Goal: Check status: Check status

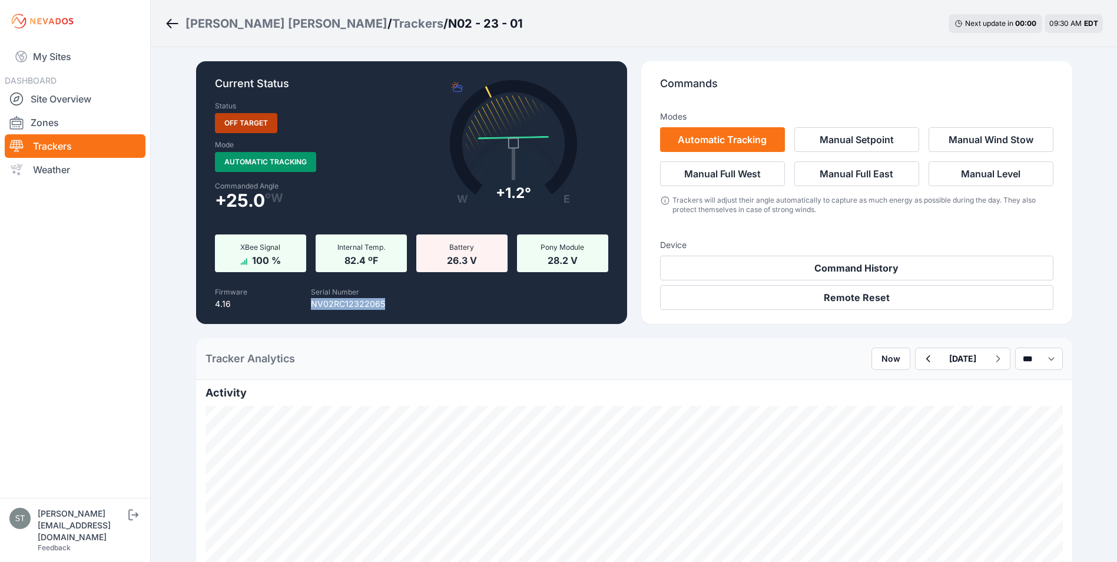
click at [47, 144] on link "Trackers" at bounding box center [75, 146] width 141 height 24
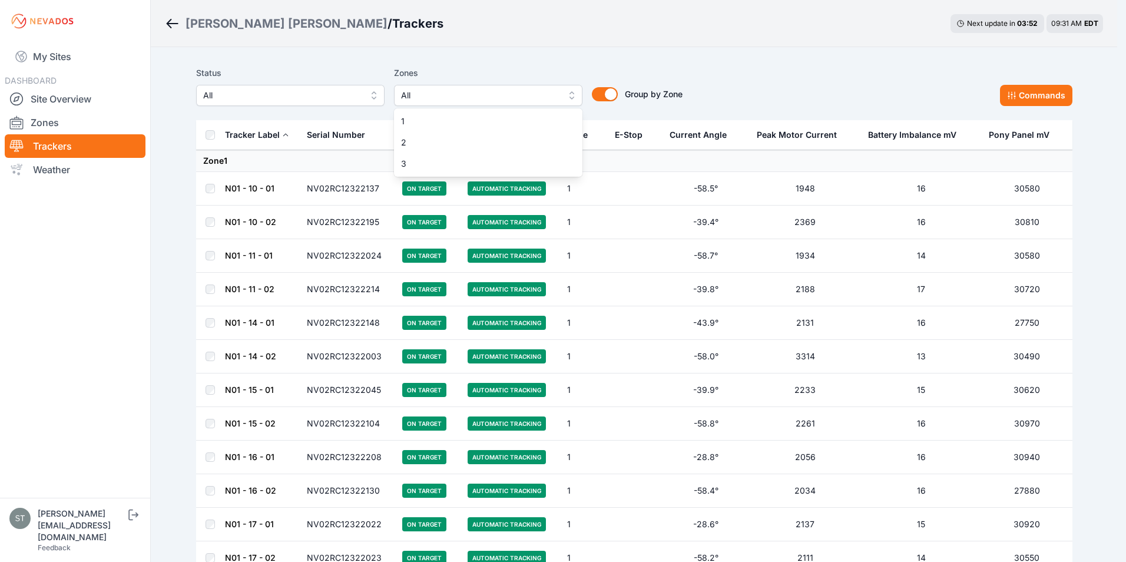
click at [446, 98] on span "All" at bounding box center [480, 95] width 158 height 14
click at [412, 167] on span "3" at bounding box center [481, 164] width 160 height 12
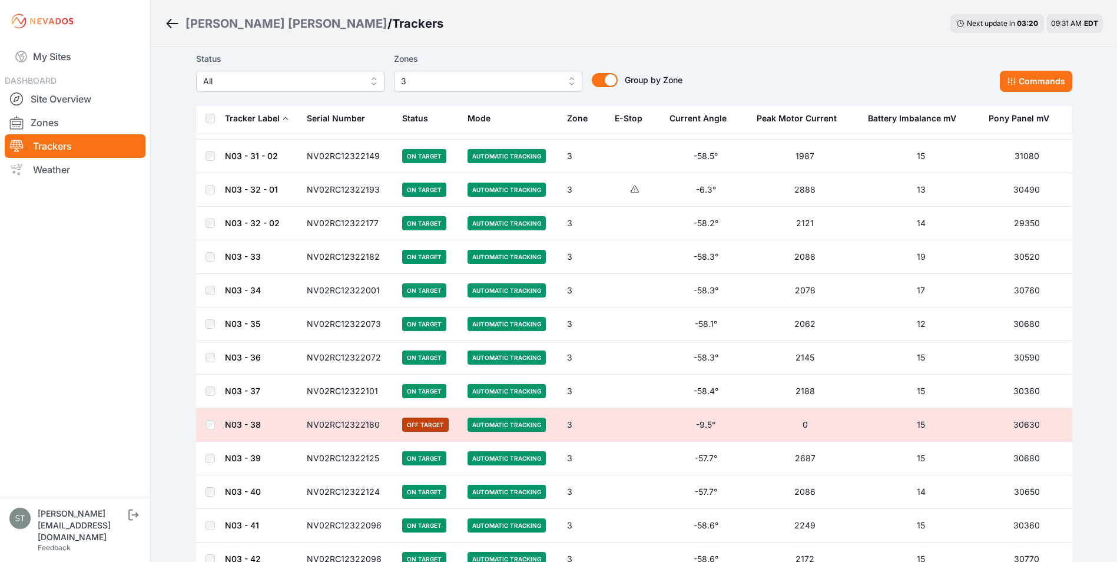
scroll to position [1825, 0]
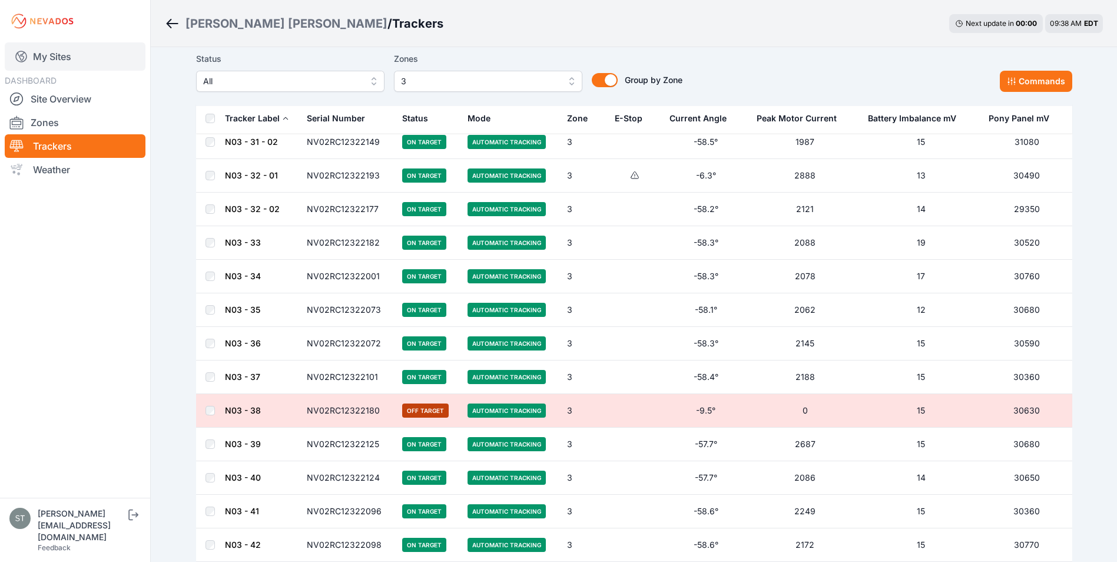
click at [52, 54] on link "My Sites" at bounding box center [75, 56] width 141 height 28
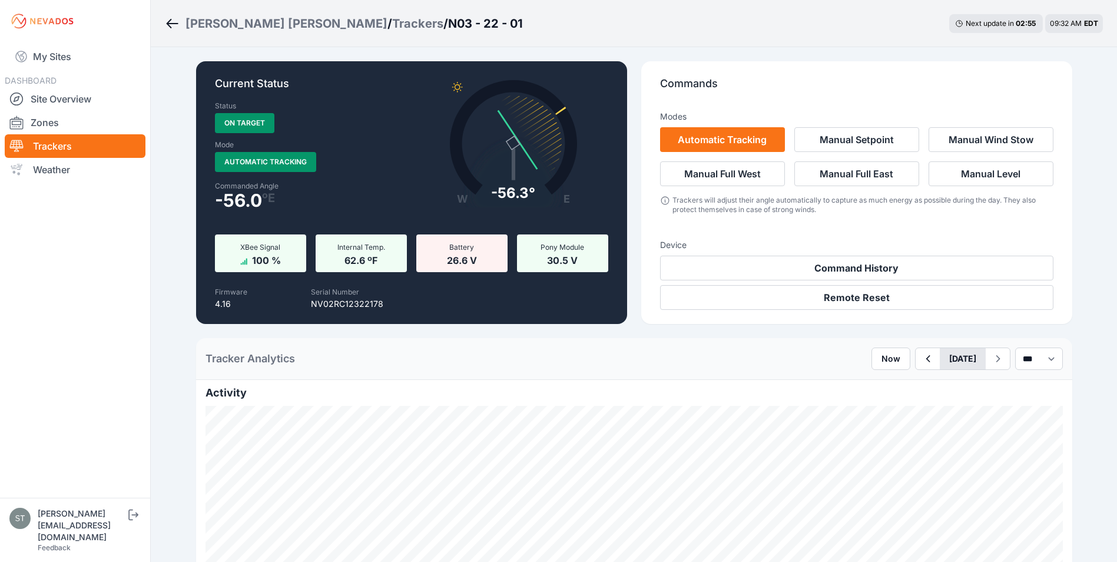
click at [940, 359] on button "[DATE]" at bounding box center [963, 358] width 46 height 21
click at [1008, 420] on div "5" at bounding box center [1016, 424] width 16 height 16
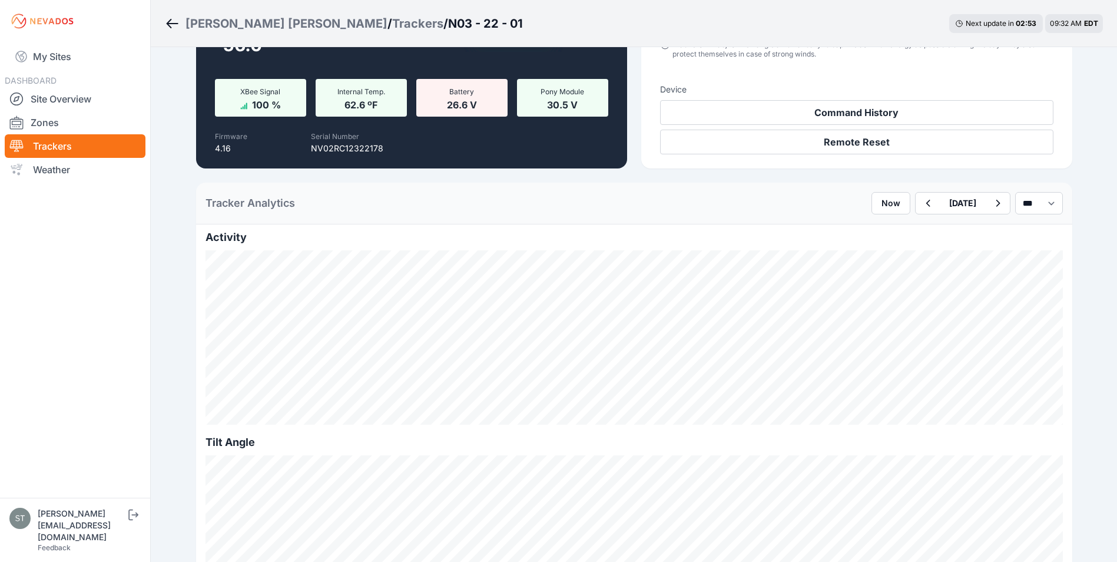
scroll to position [236, 0]
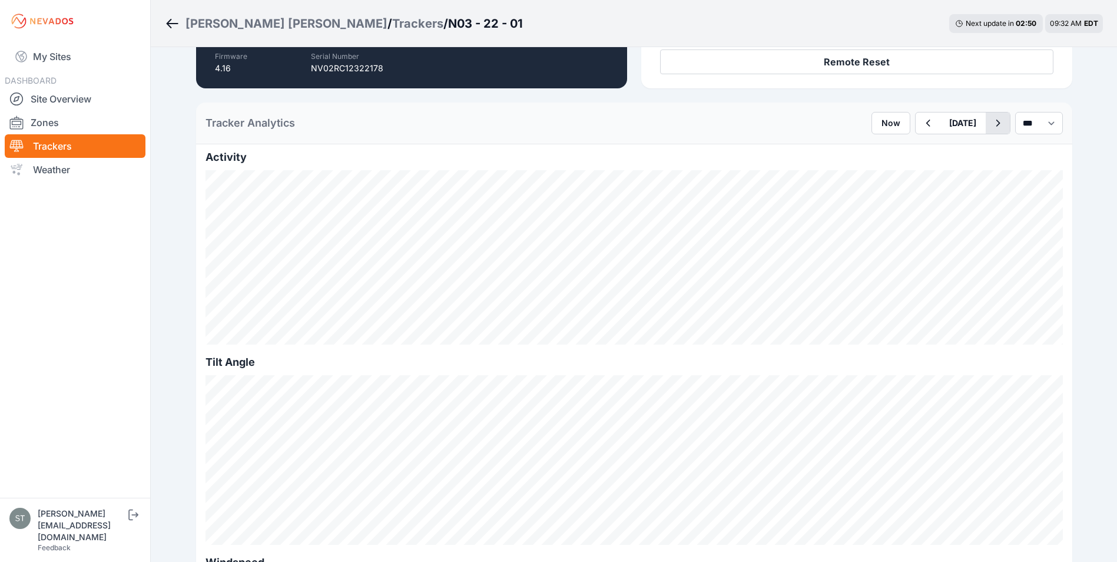
click at [992, 122] on icon "button" at bounding box center [997, 123] width 15 height 14
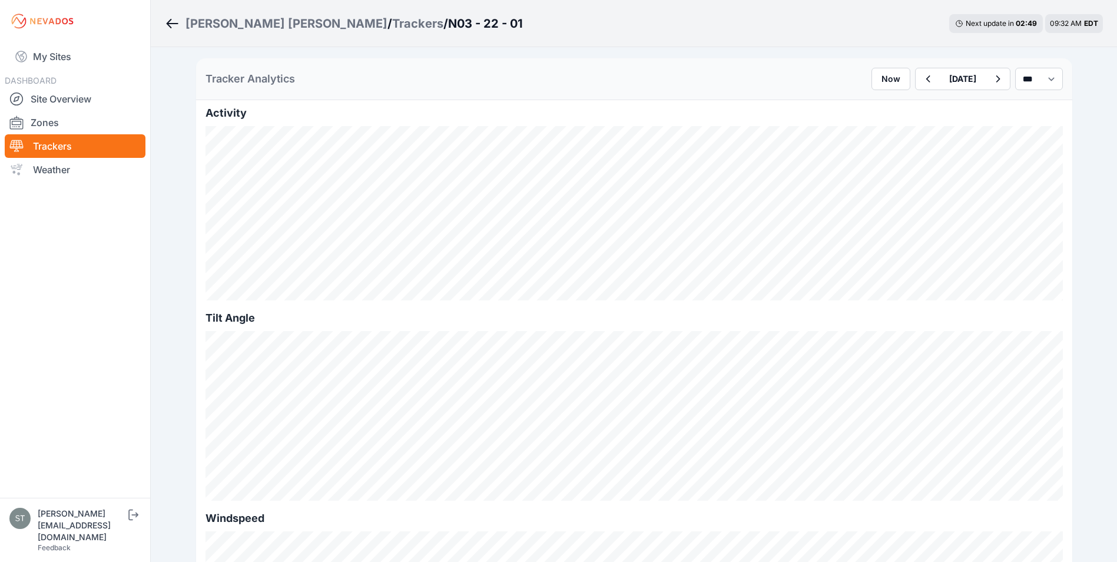
scroll to position [294, 0]
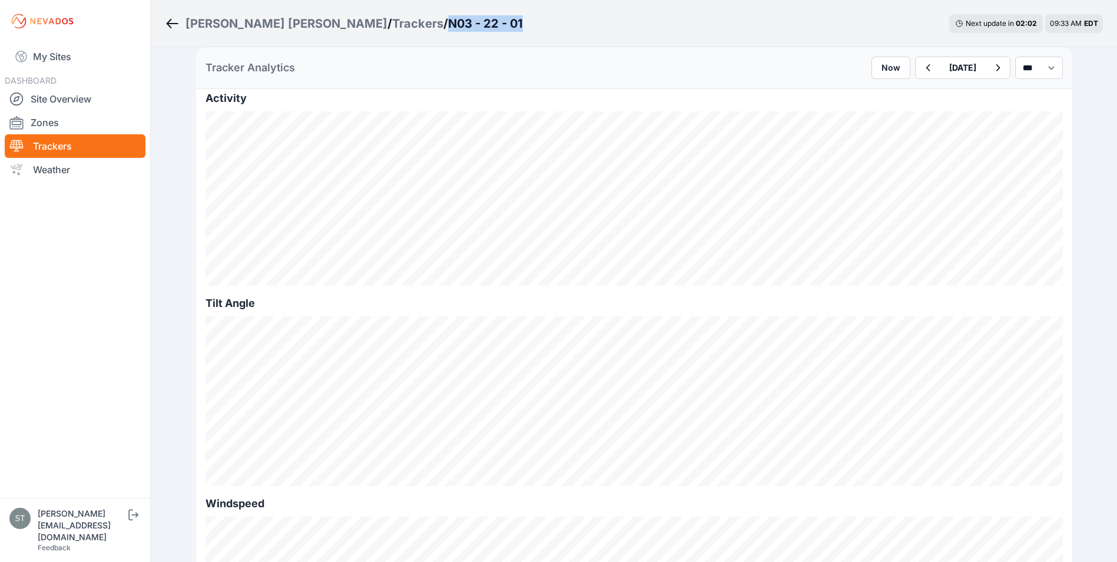
drag, startPoint x: 406, startPoint y: 24, endPoint x: 326, endPoint y: 27, distance: 80.1
click at [326, 27] on div "Wolcott Hill / Trackers / N03 - 22 - 01 Next update in 02 : 02 09:33 AM EDT" at bounding box center [634, 23] width 966 height 47
copy h3 "N03 - 22 - 01"
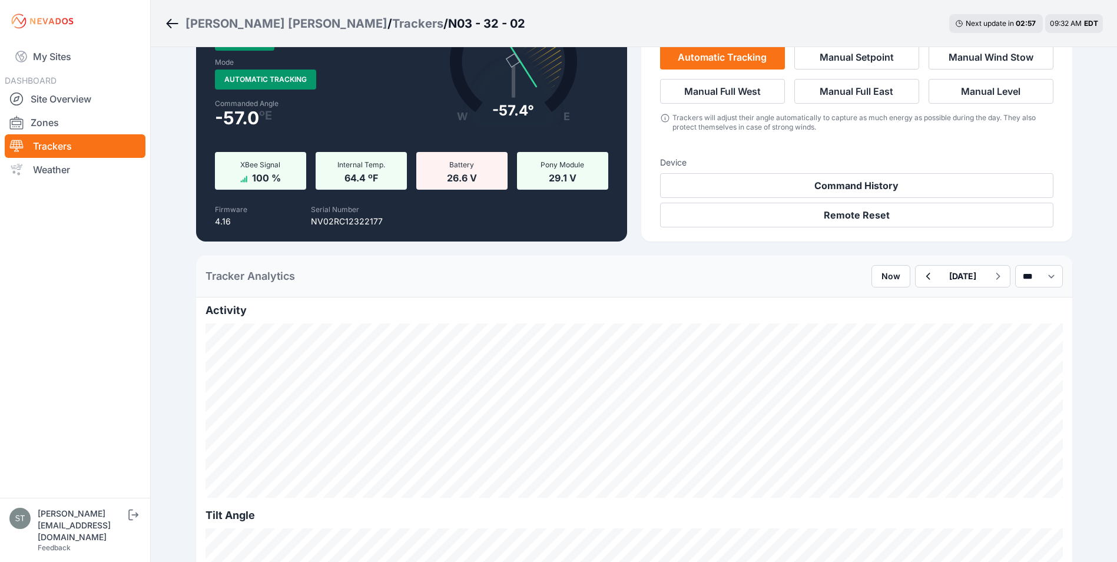
scroll to position [59, 0]
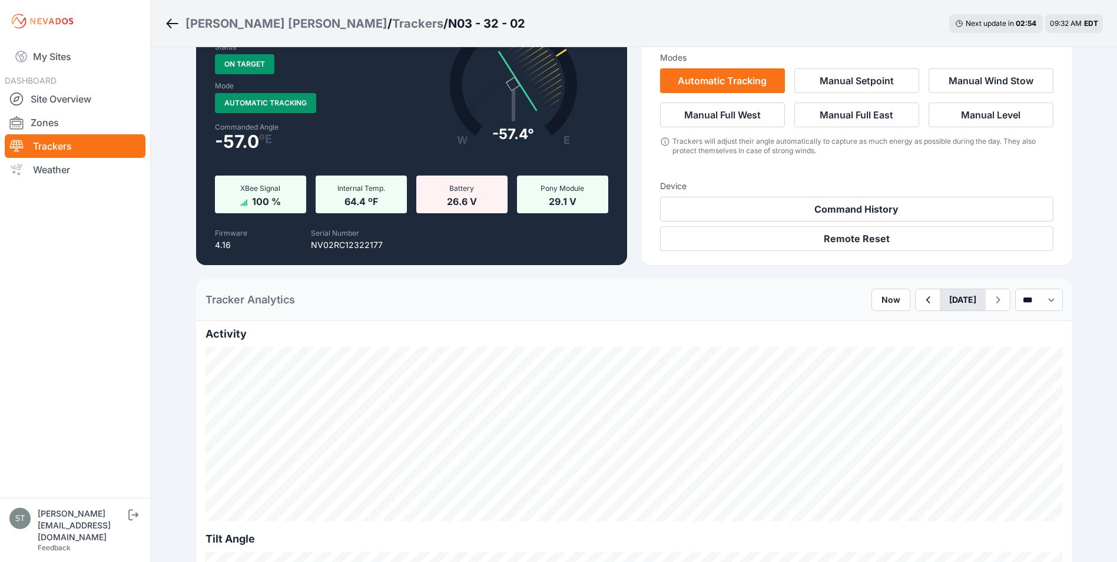
click at [949, 300] on button "[DATE]" at bounding box center [963, 299] width 46 height 21
click at [1008, 364] on div "5" at bounding box center [1016, 365] width 16 height 16
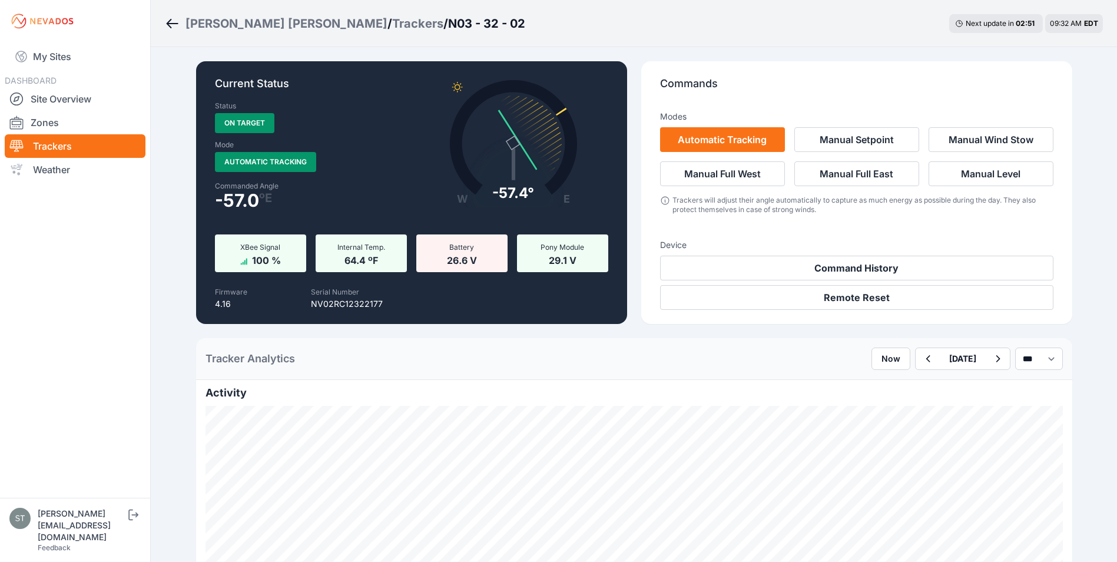
click at [641, 316] on div "Current Status Status On Target Mode Automatic Tracking Commanded Angle -57.0 º…" at bounding box center [634, 192] width 876 height 263
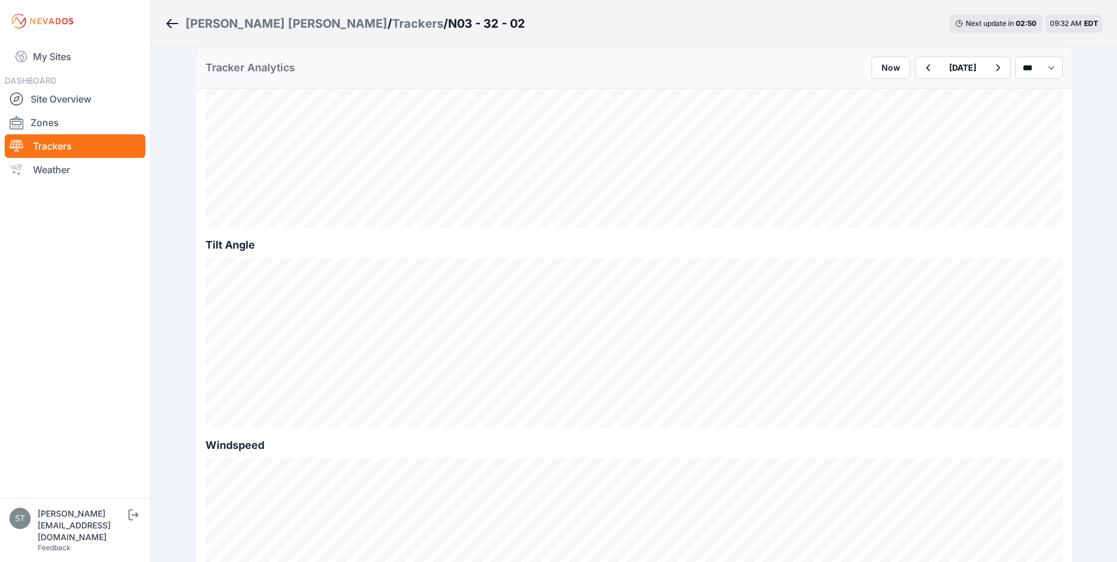
scroll to position [353, 0]
click at [992, 66] on icon "button" at bounding box center [997, 68] width 15 height 14
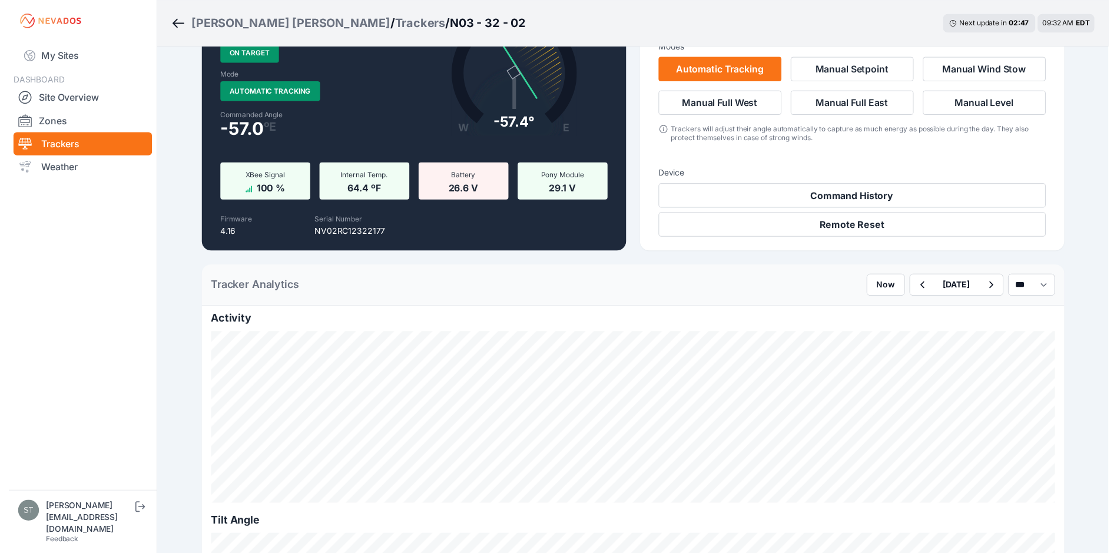
scroll to position [294, 0]
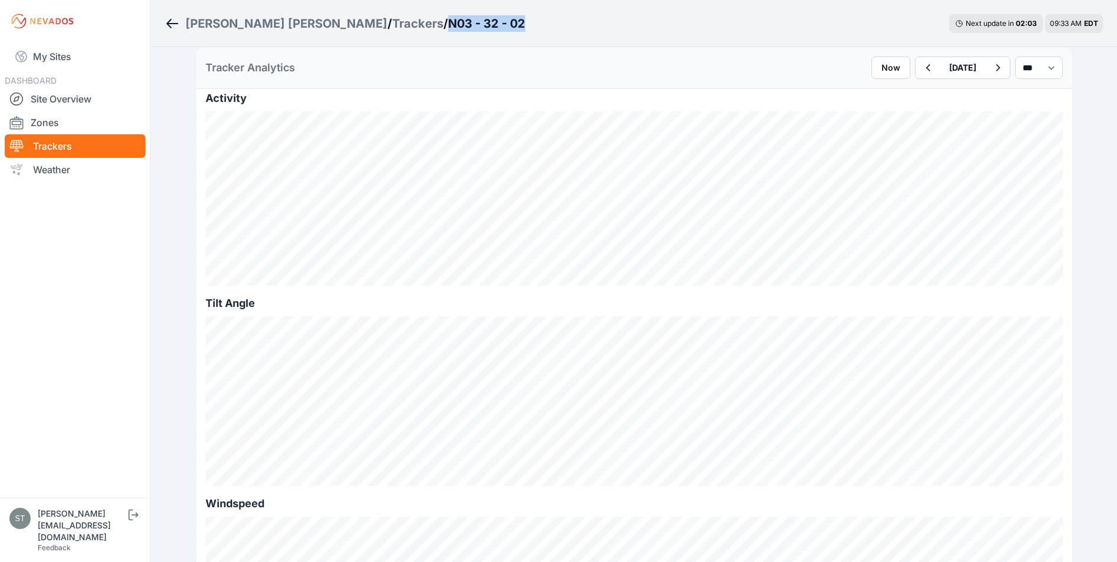
drag, startPoint x: 407, startPoint y: 22, endPoint x: 323, endPoint y: 31, distance: 84.1
click at [323, 31] on div "Wolcott Hill / Trackers / N03 - 32 - 02 Next update in 02 : 03 09:33 AM EDT" at bounding box center [634, 23] width 966 height 47
copy h3 "N03 - 32 - 02"
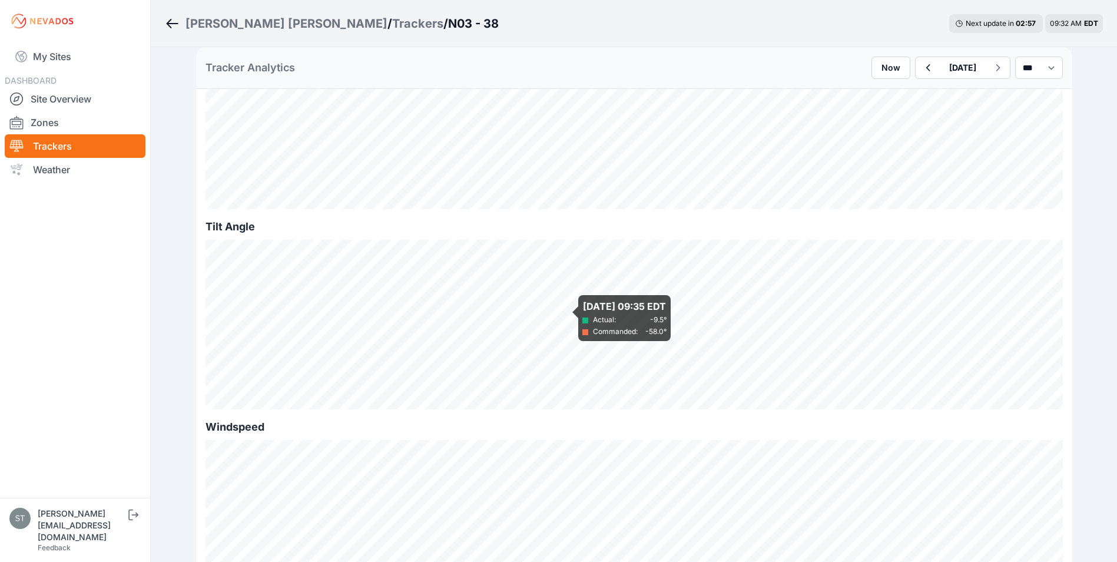
scroll to position [177, 0]
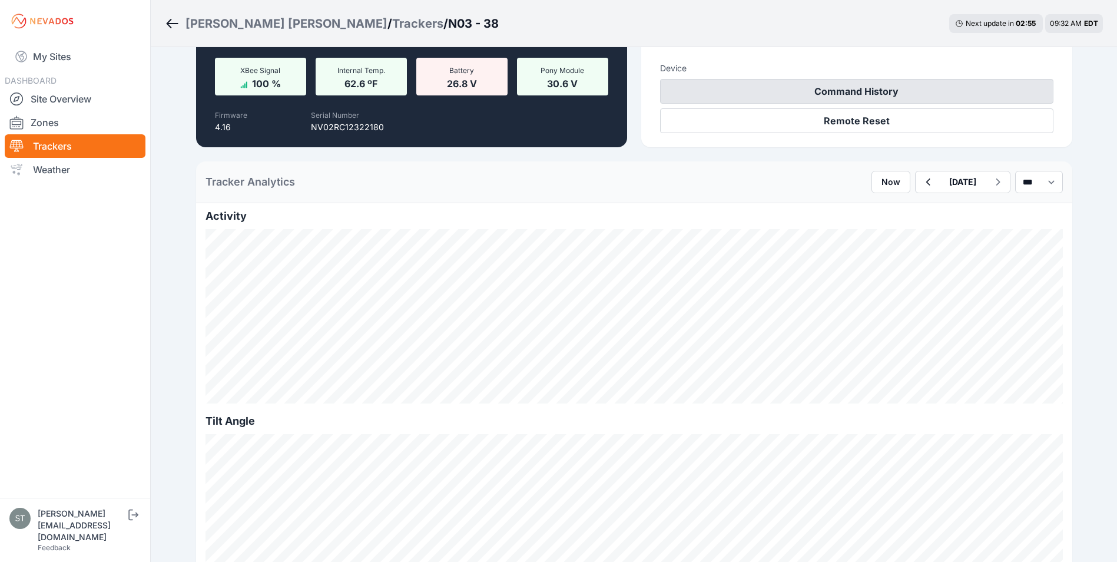
click at [889, 91] on button "Command History" at bounding box center [856, 91] width 393 height 25
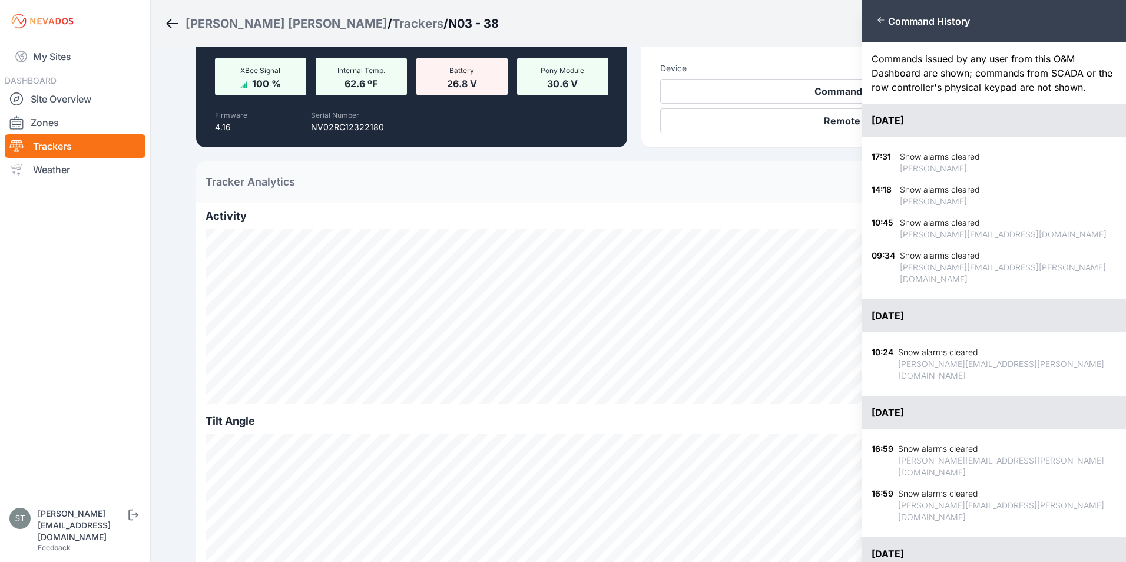
click at [798, 62] on div "Close panel Command History Commands issued by any user from this O&M Dashboard…" at bounding box center [563, 281] width 1126 height 562
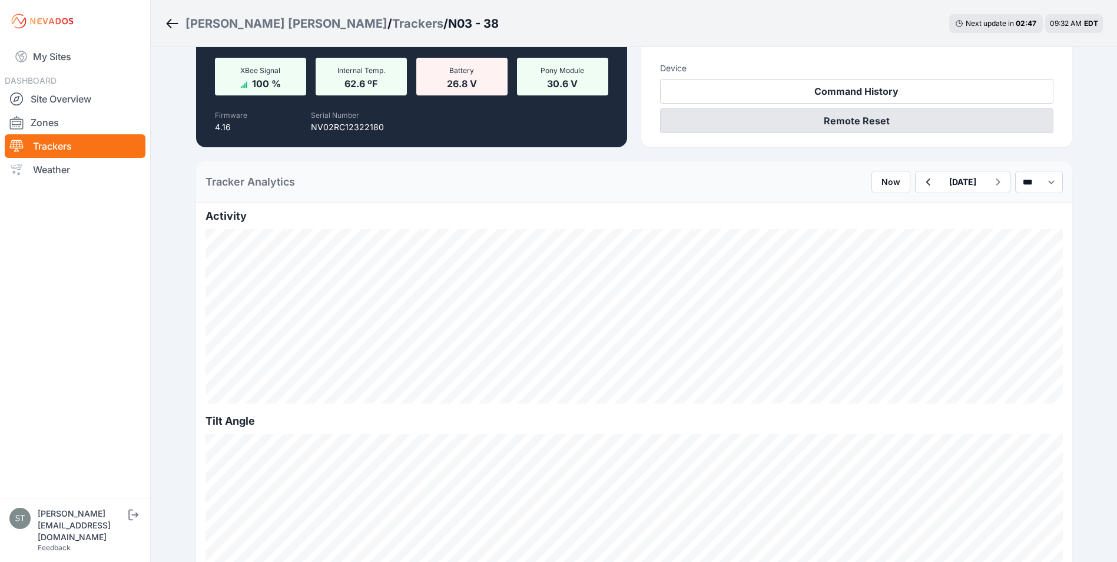
click at [879, 125] on button "Remote Reset" at bounding box center [856, 120] width 393 height 25
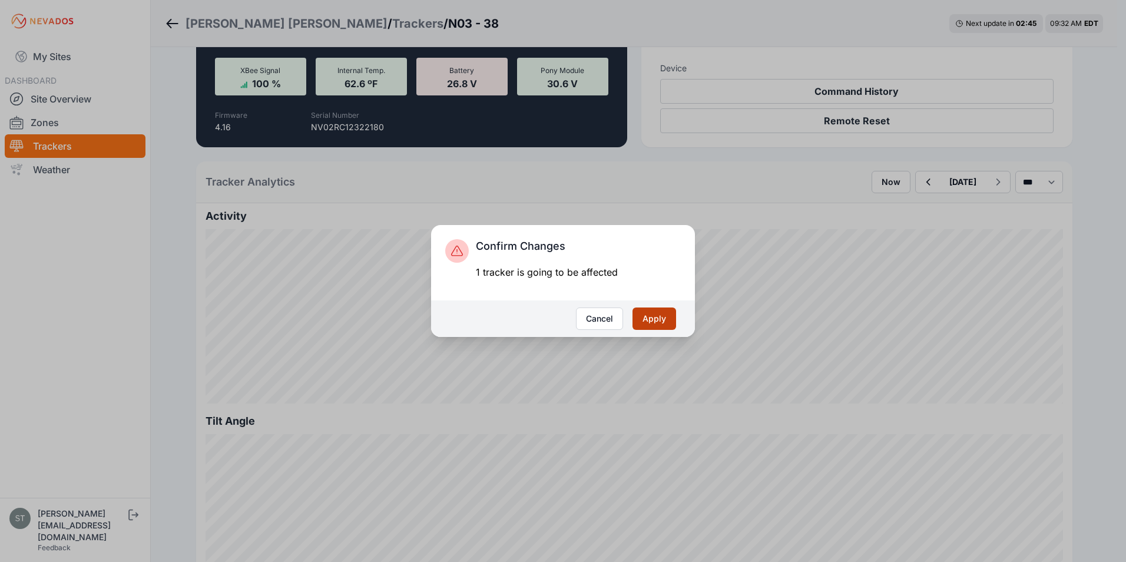
click at [654, 320] on button "Apply" at bounding box center [654, 318] width 44 height 22
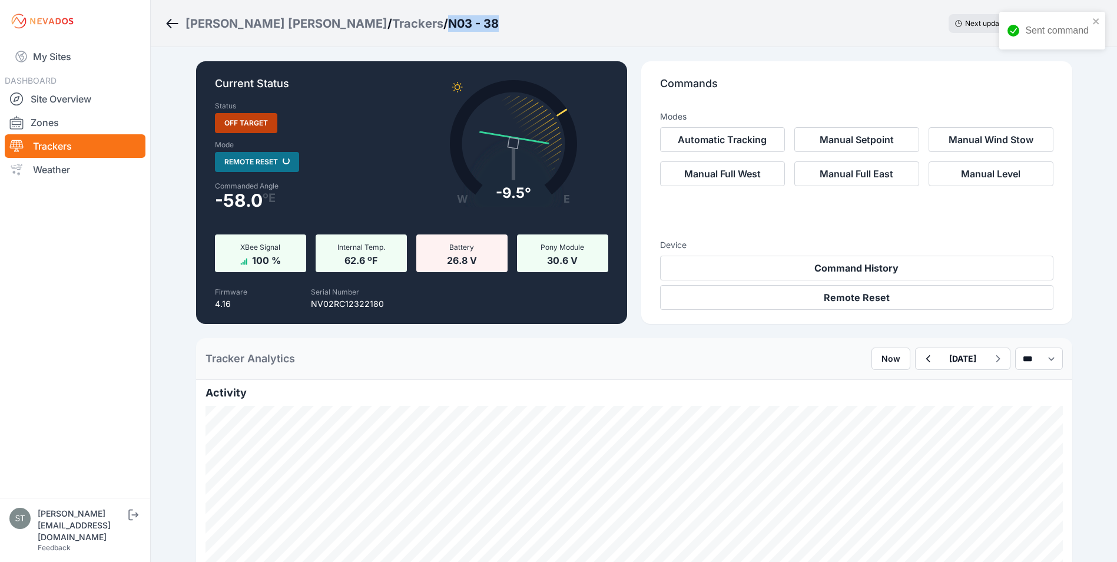
drag, startPoint x: 379, startPoint y: 22, endPoint x: 322, endPoint y: 31, distance: 57.7
click at [322, 31] on div "[PERSON_NAME] [PERSON_NAME] / Trackers / N03 - 38 Next update in 01 : 31 09:34 …" at bounding box center [634, 23] width 966 height 47
copy h3 "N03 - 38"
